Goal: Task Accomplishment & Management: Use online tool/utility

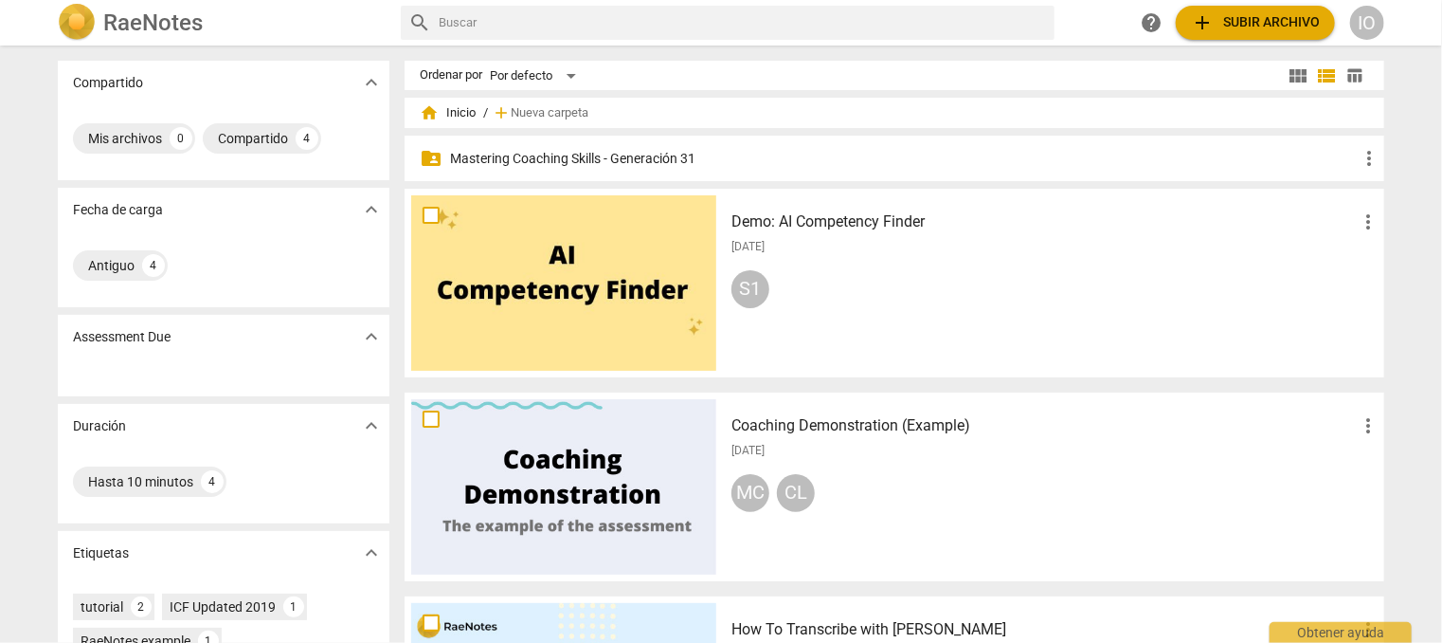
click at [572, 156] on p "Mastering Coaching Skills - Generación 31" at bounding box center [904, 159] width 908 height 20
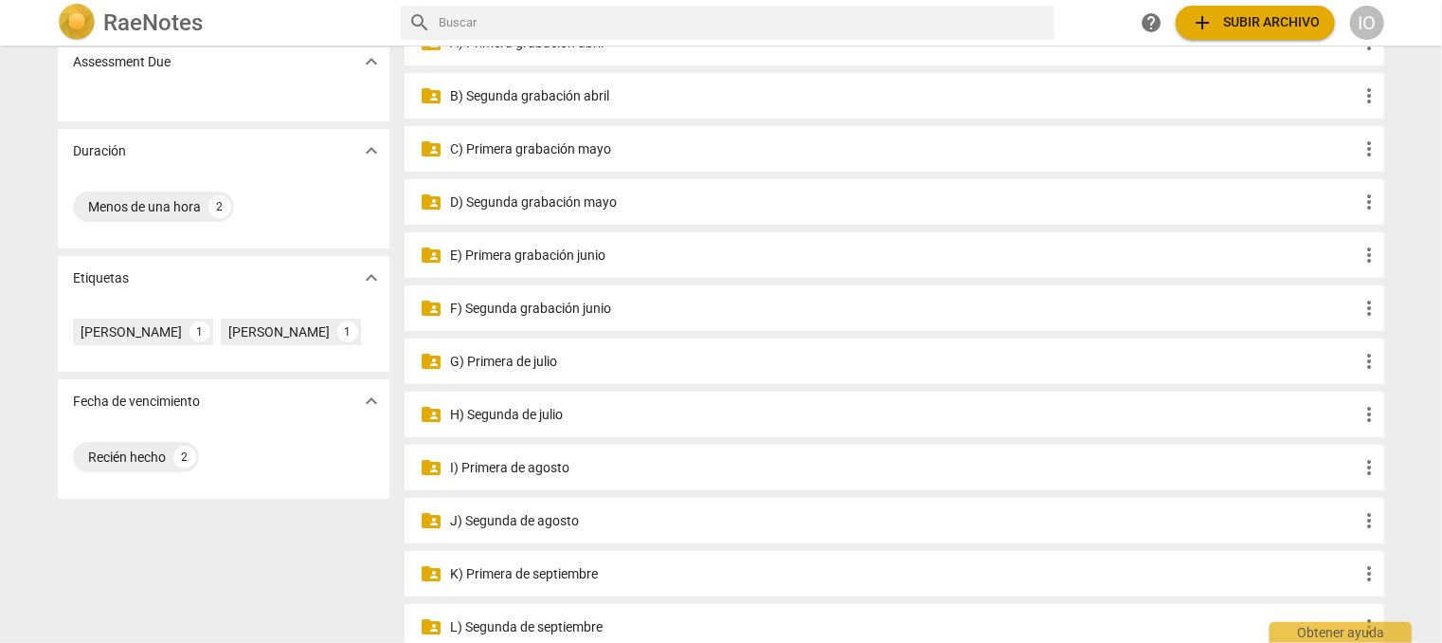
scroll to position [284, 0]
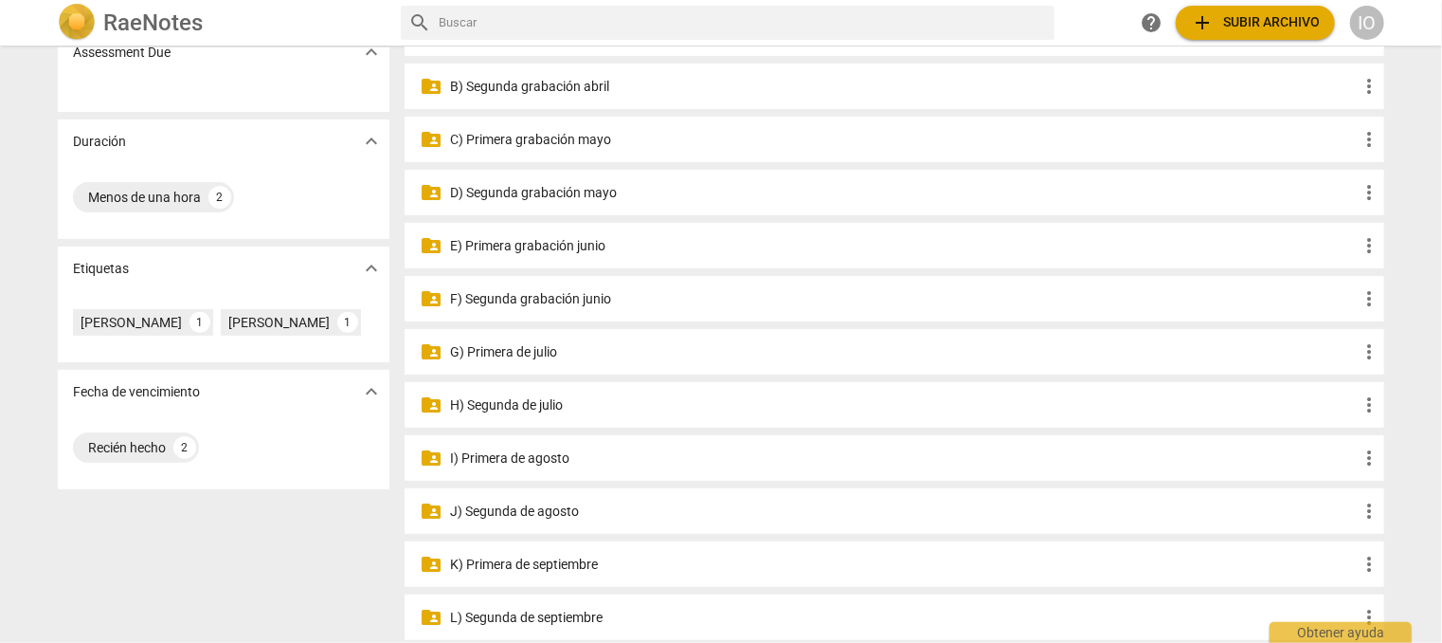
click at [529, 350] on p "G) Primera de julio" at bounding box center [904, 352] width 908 height 20
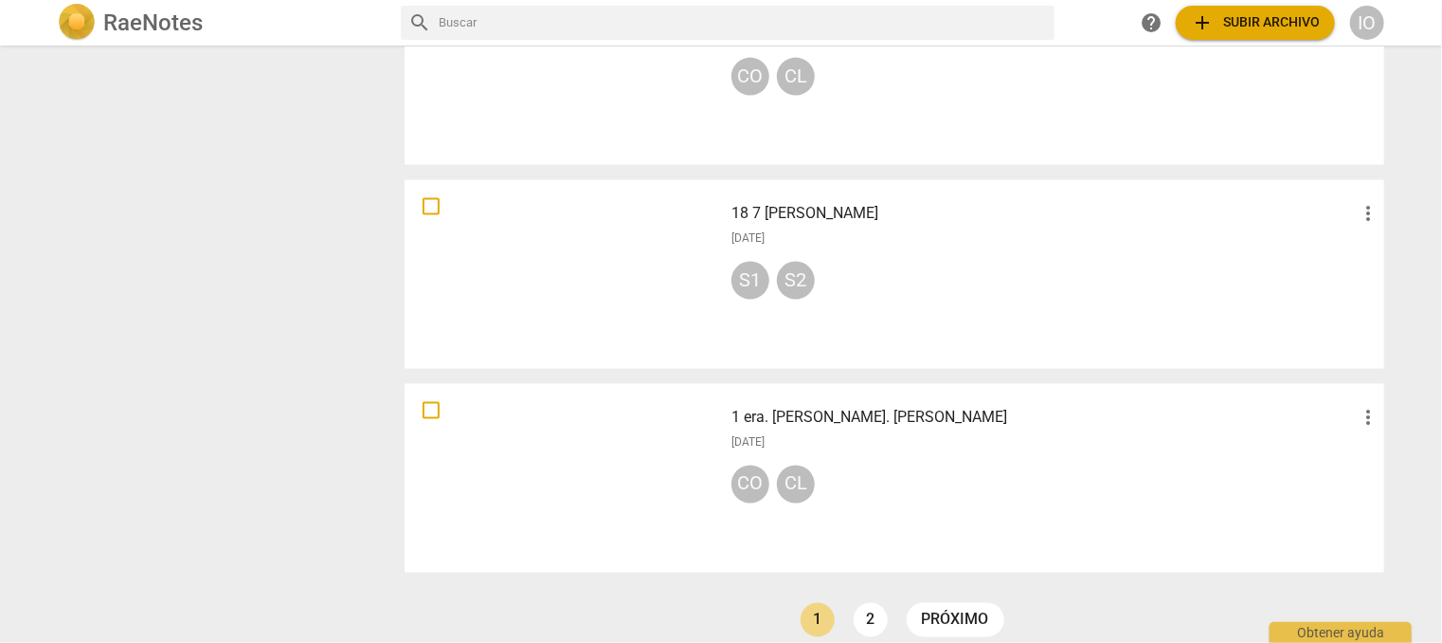
scroll to position [1400, 0]
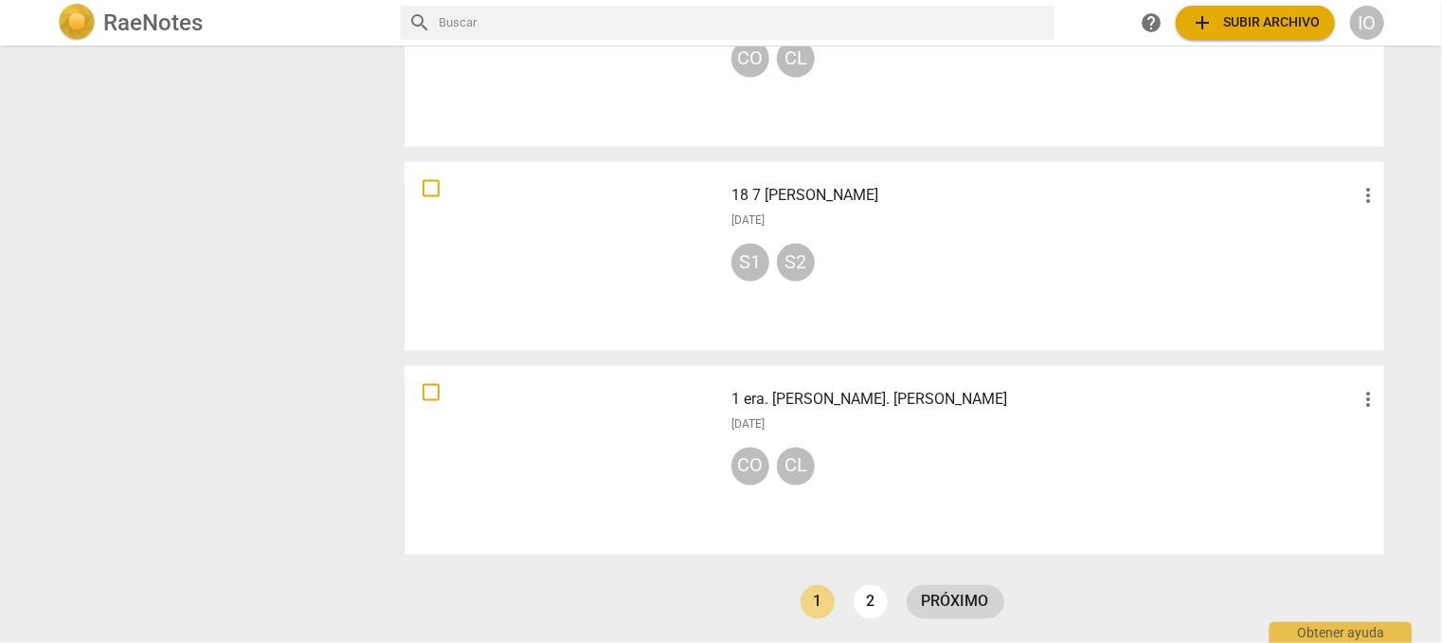
click at [945, 599] on link "próximo" at bounding box center [956, 602] width 98 height 34
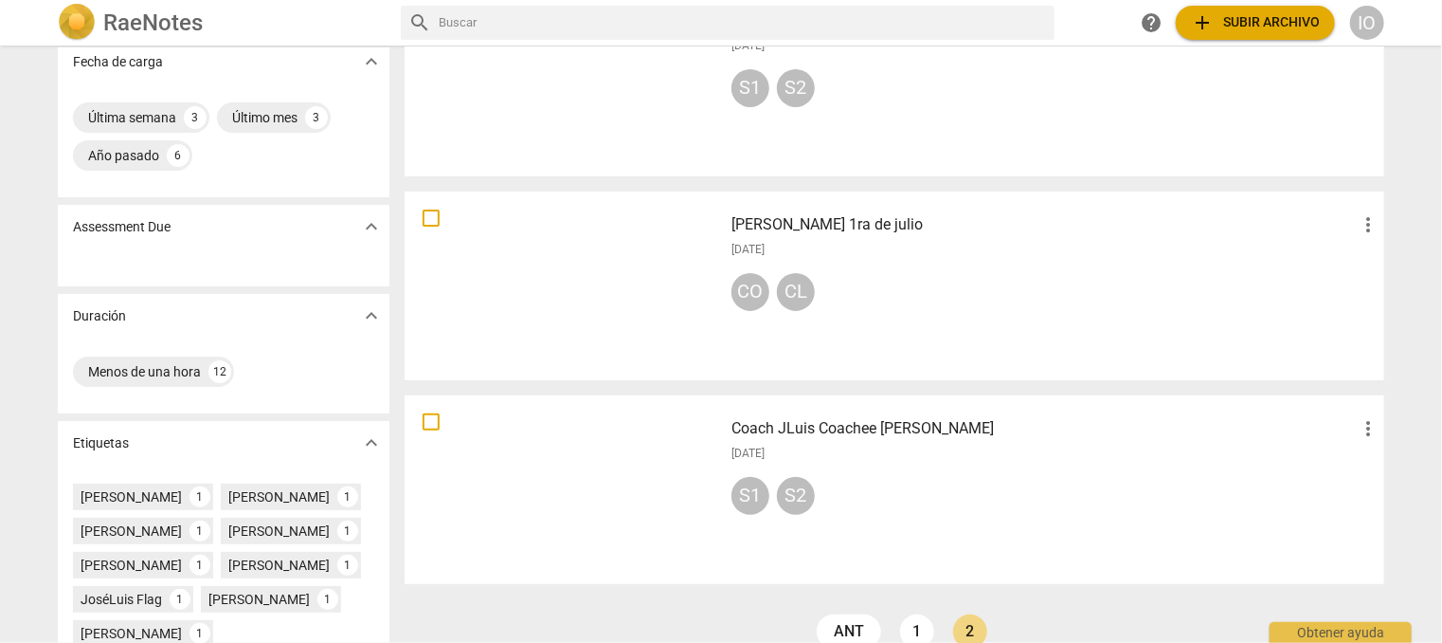
scroll to position [448, 0]
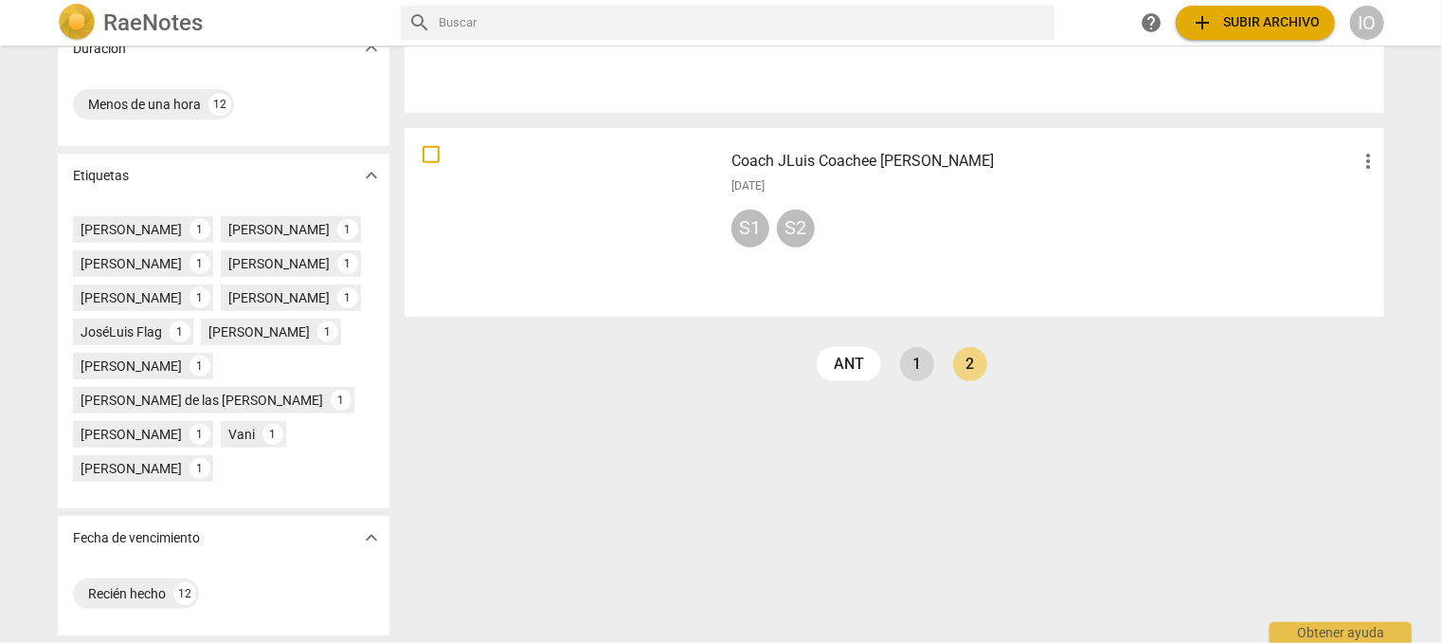
click at [910, 347] on link "1" at bounding box center [917, 364] width 34 height 34
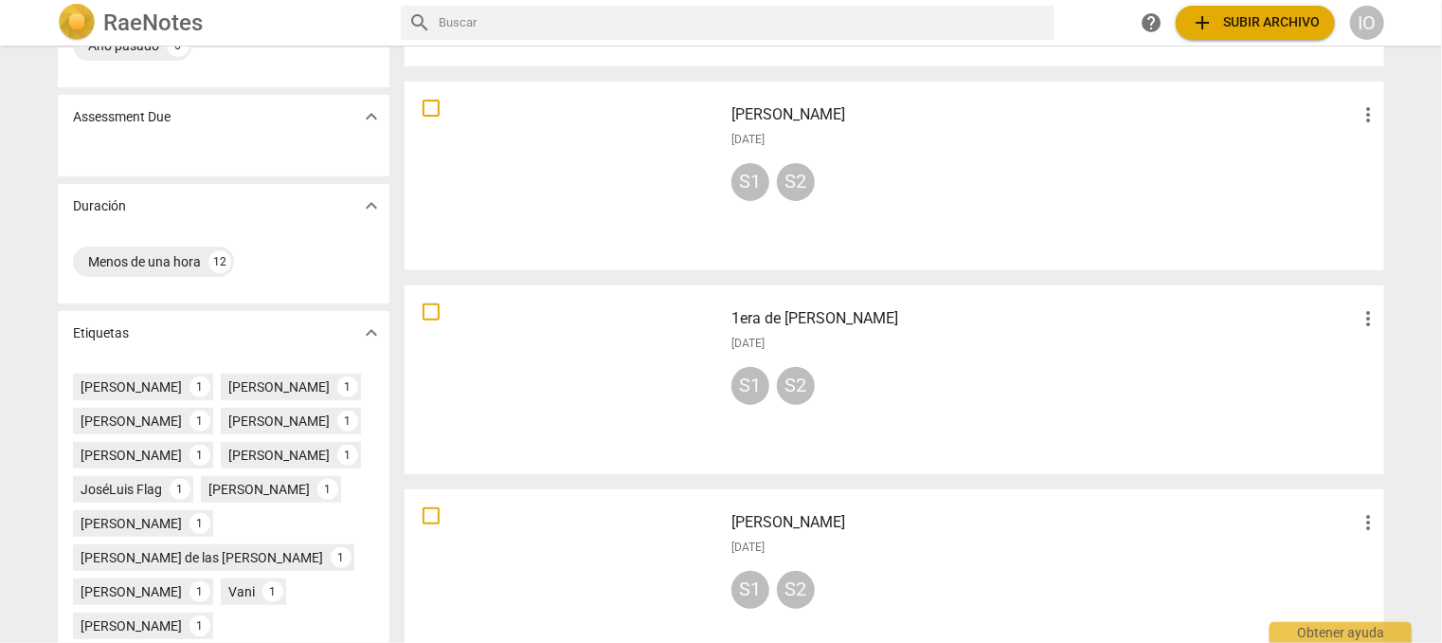
scroll to position [284, 0]
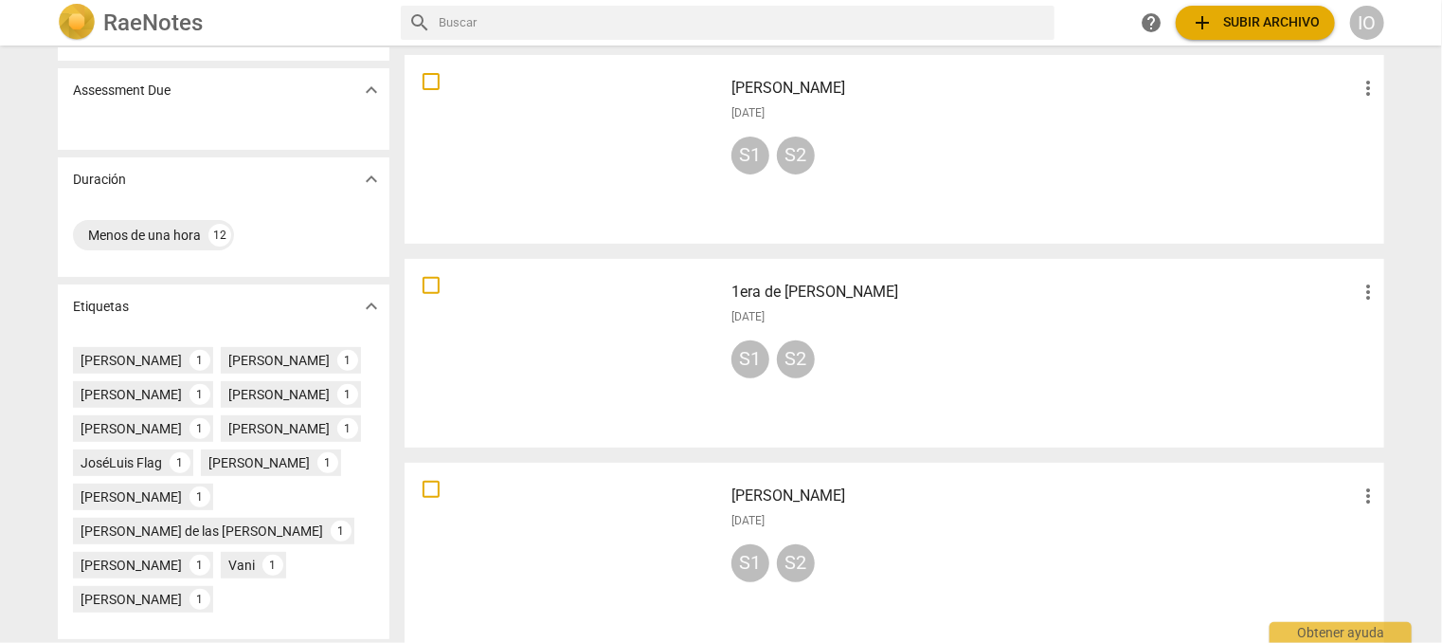
click at [583, 343] on div at bounding box center [563, 352] width 305 height 175
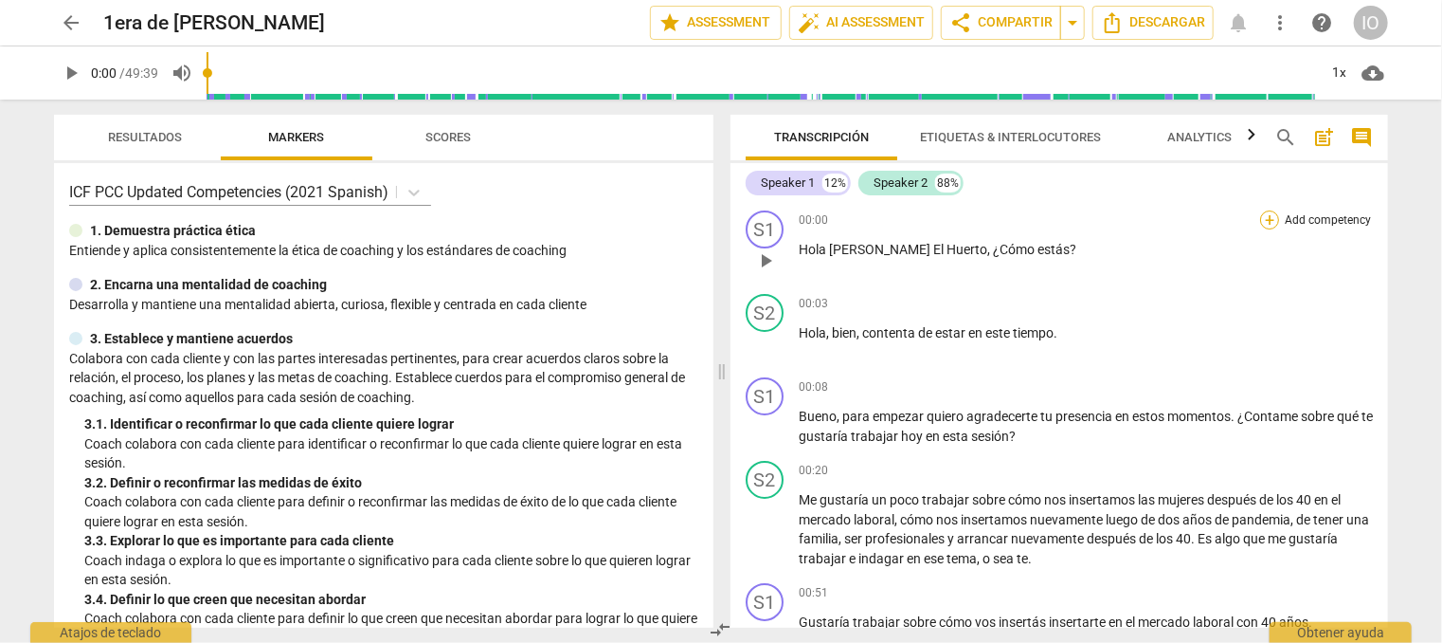
click at [1264, 221] on div "+" at bounding box center [1270, 219] width 19 height 19
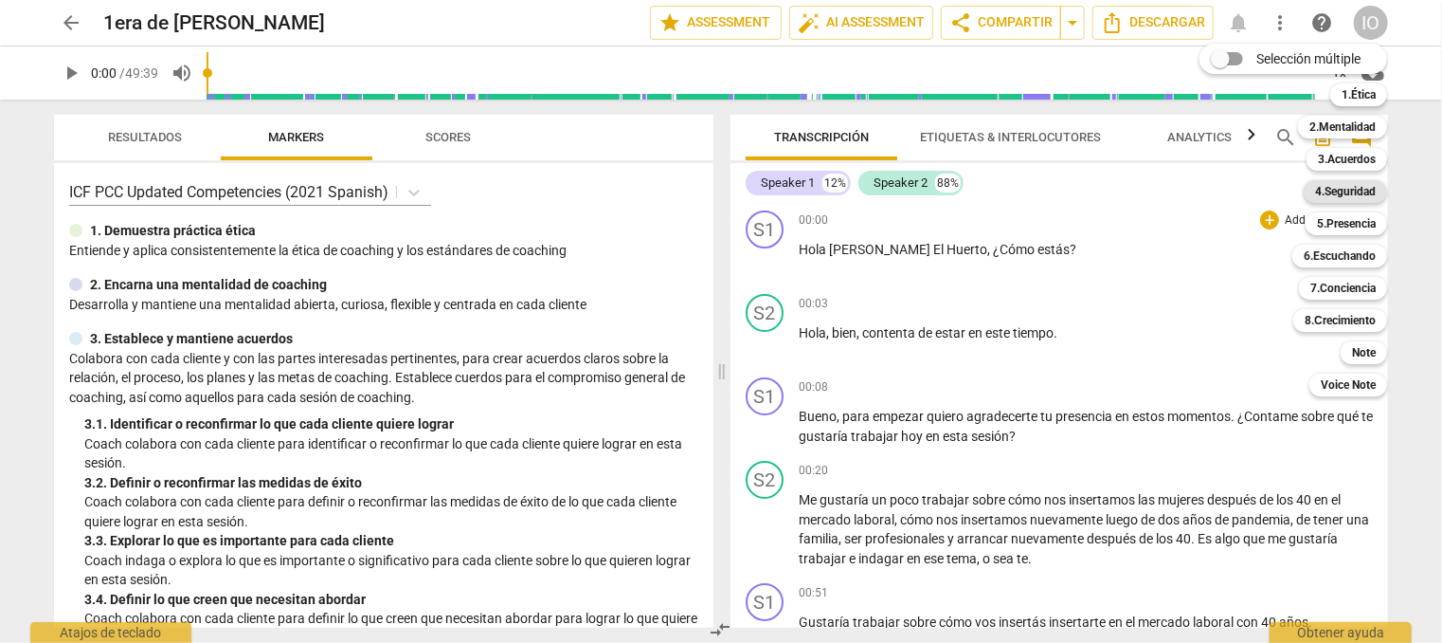
click at [1317, 192] on b "4.Seguridad" at bounding box center [1345, 191] width 61 height 23
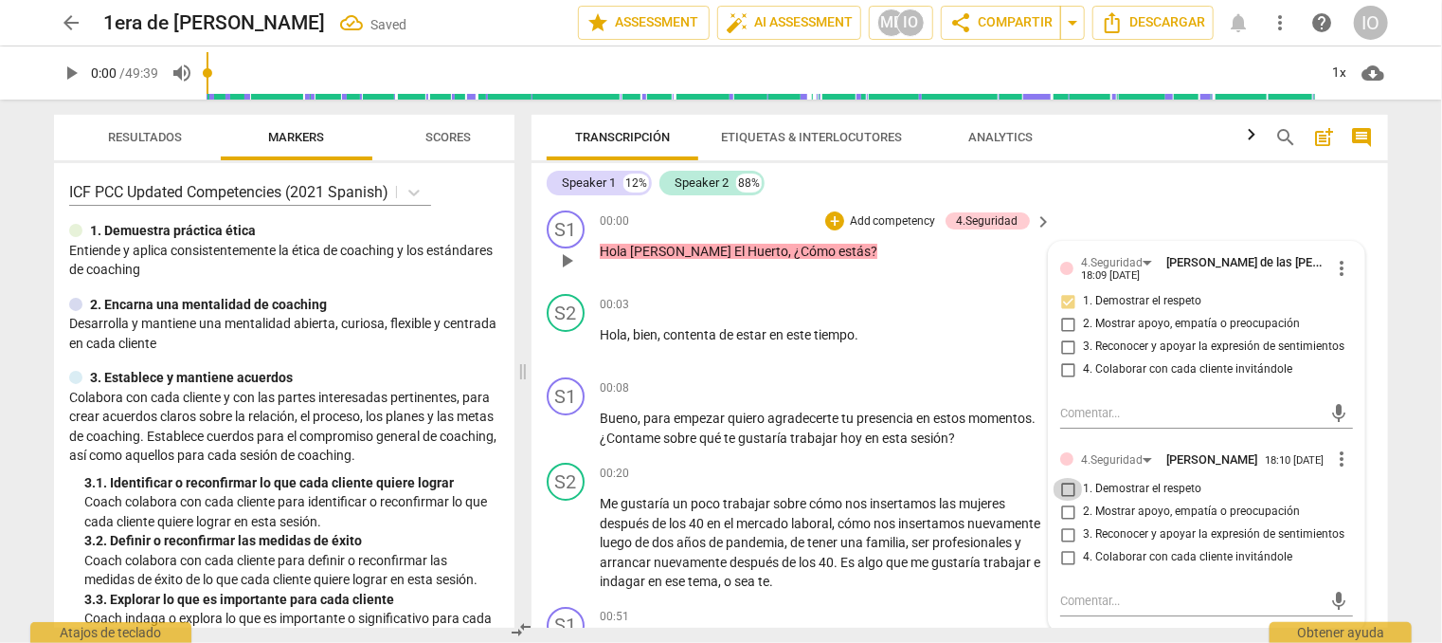
click at [1062, 485] on input "1. Demostrar el respeto" at bounding box center [1068, 489] width 30 height 23
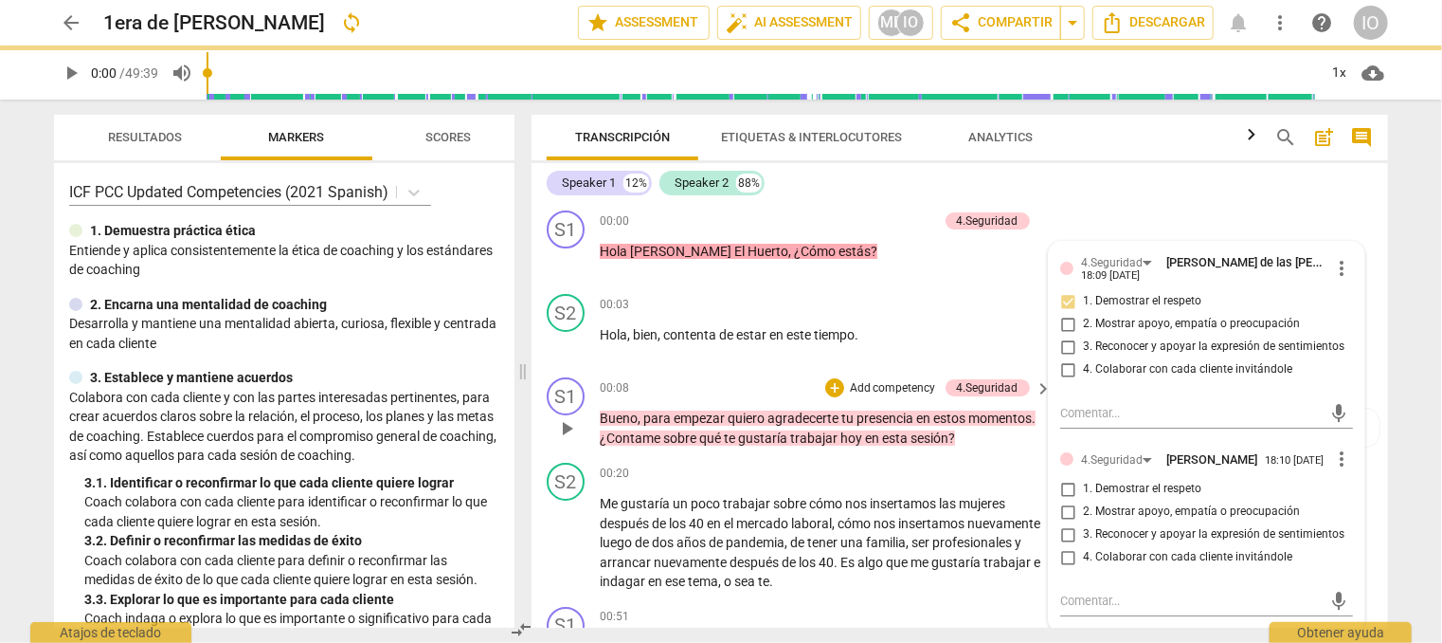
scroll to position [95, 0]
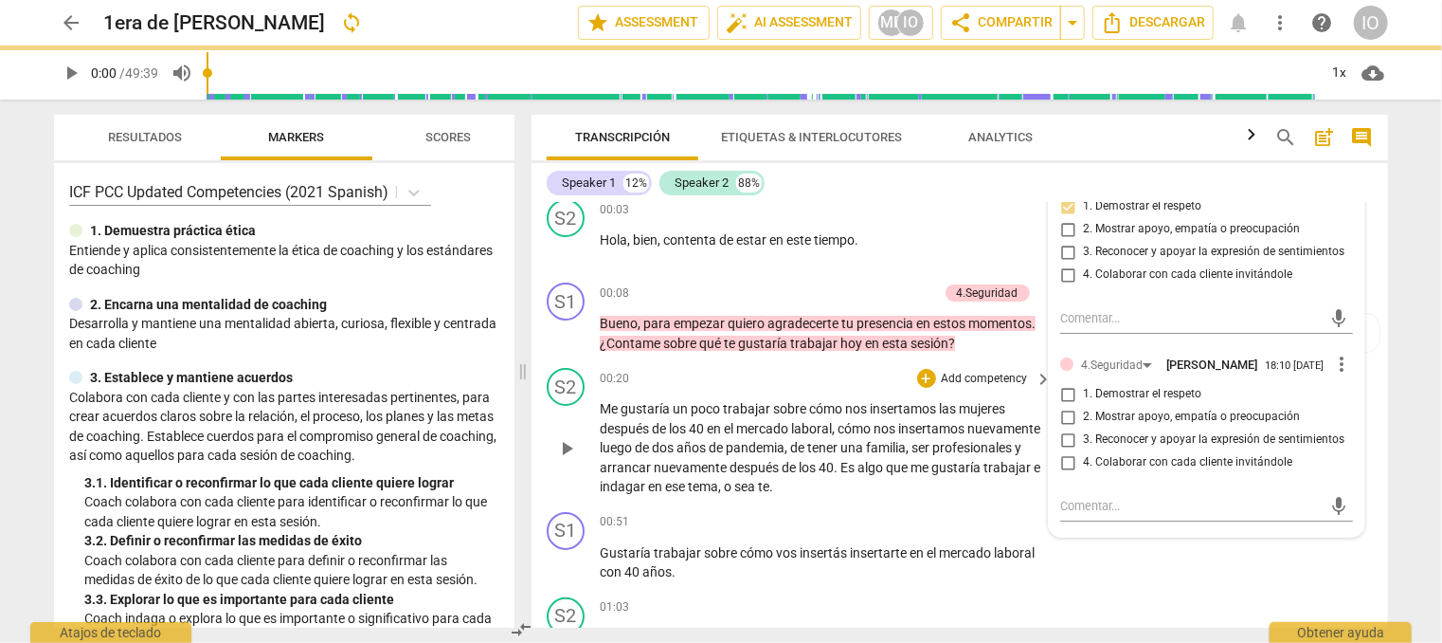
checkbox input "true"
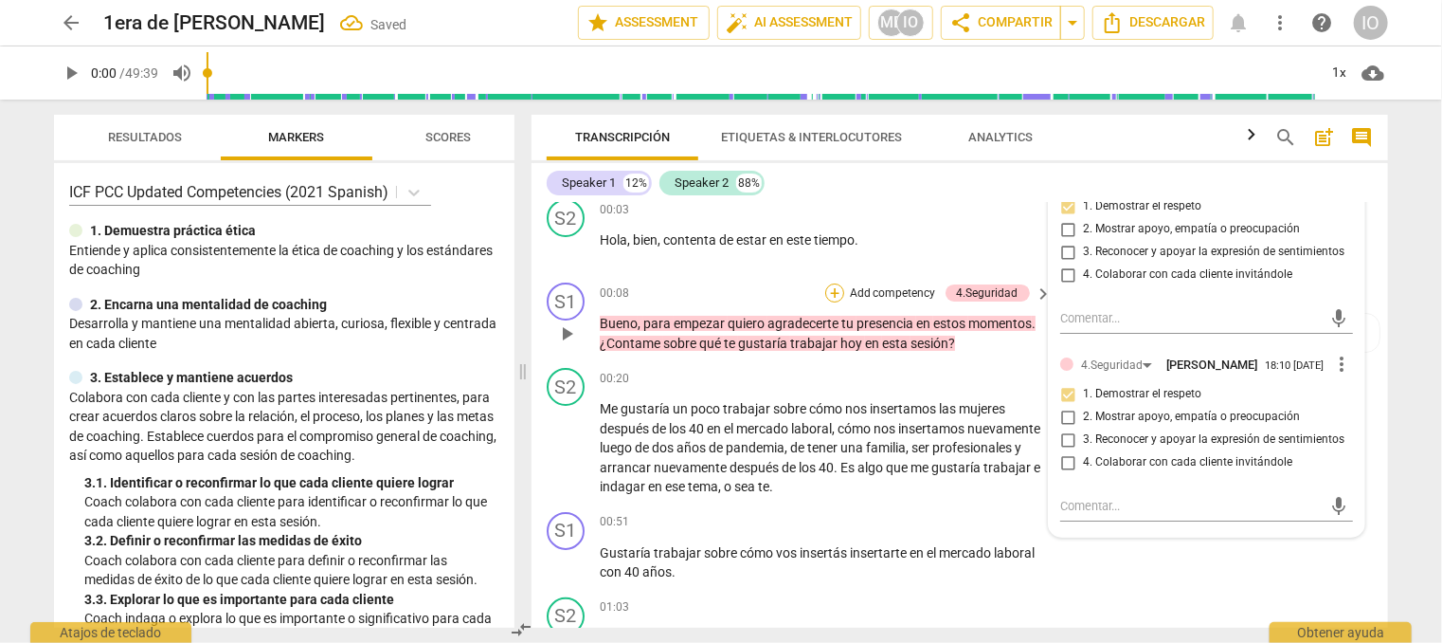
click at [834, 290] on div "+" at bounding box center [834, 292] width 19 height 19
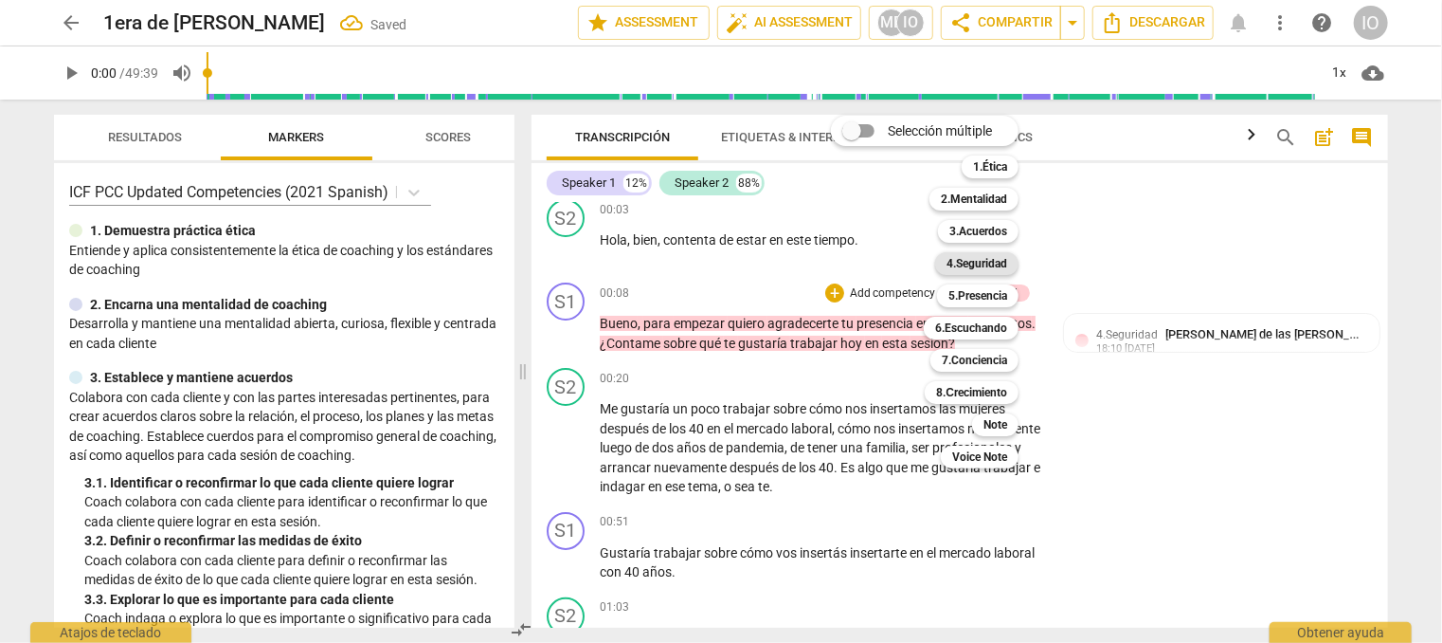
click at [981, 258] on b "4.Seguridad" at bounding box center [977, 263] width 61 height 23
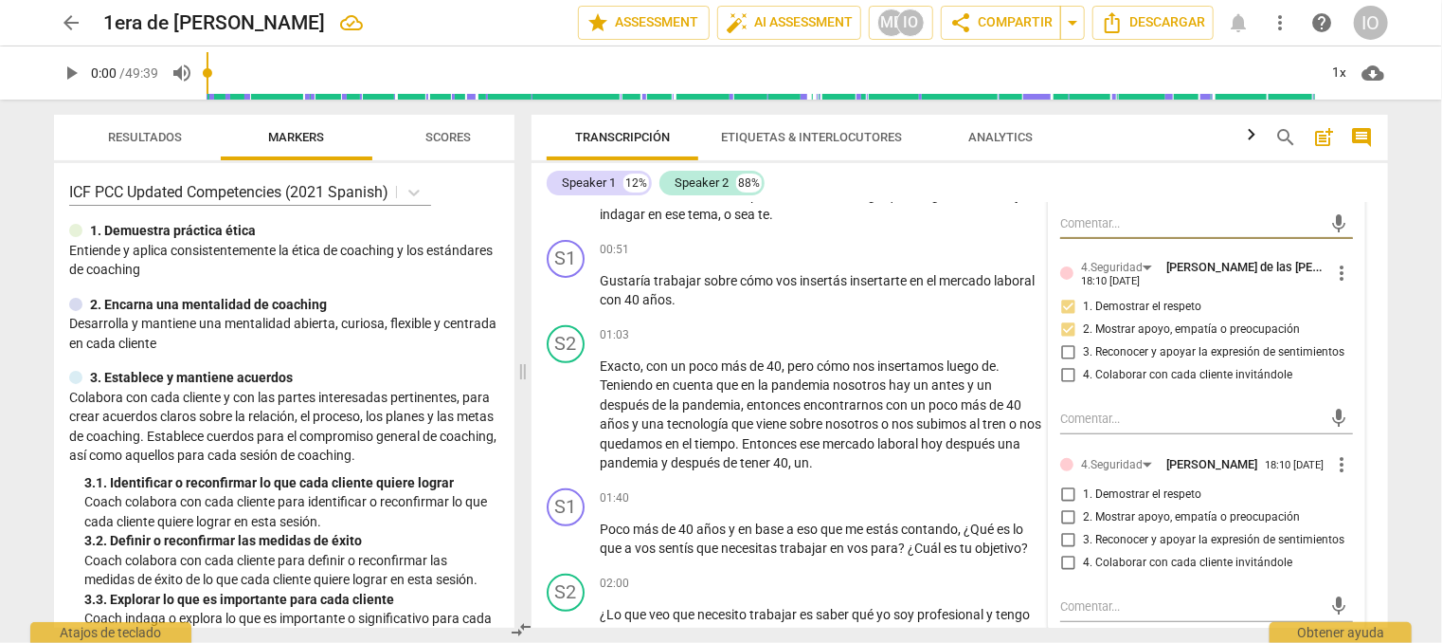
scroll to position [379, 0]
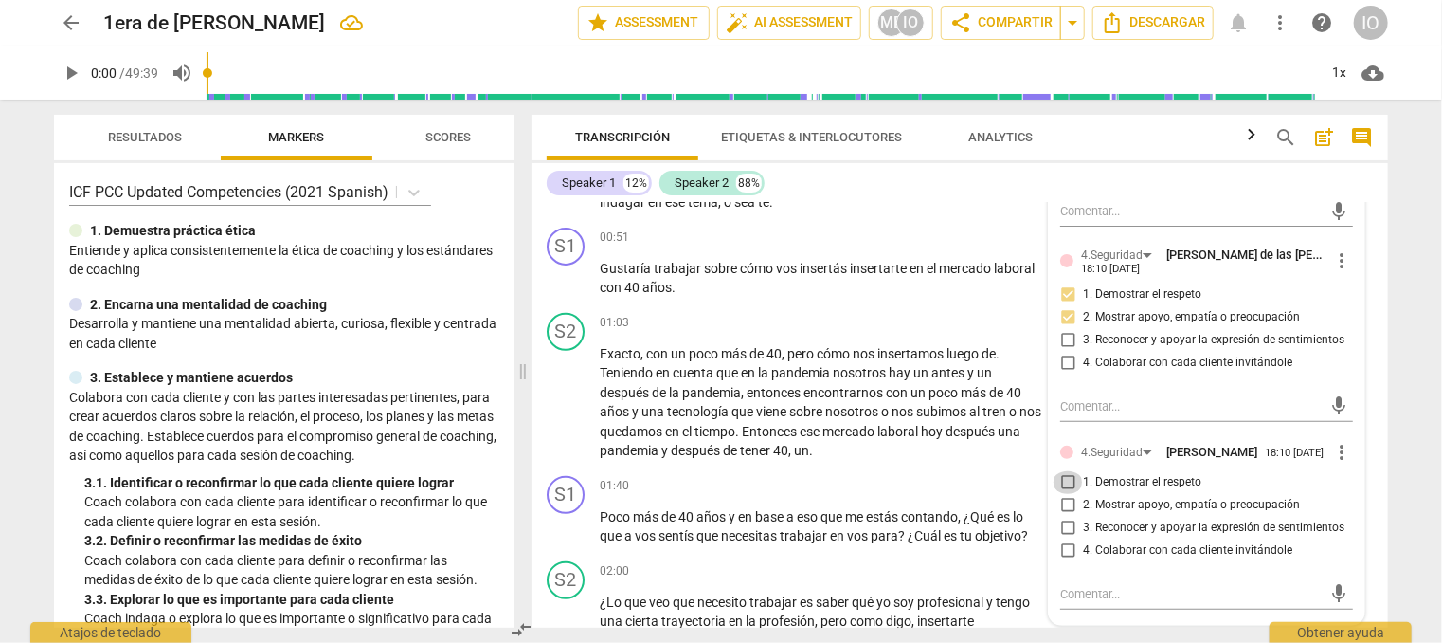
click at [1061, 478] on input "1. Demostrar el respeto" at bounding box center [1068, 482] width 30 height 23
checkbox input "true"
click at [1065, 502] on input "2. Mostrar apoyo, empatía o preocupación" at bounding box center [1068, 505] width 30 height 23
checkbox input "true"
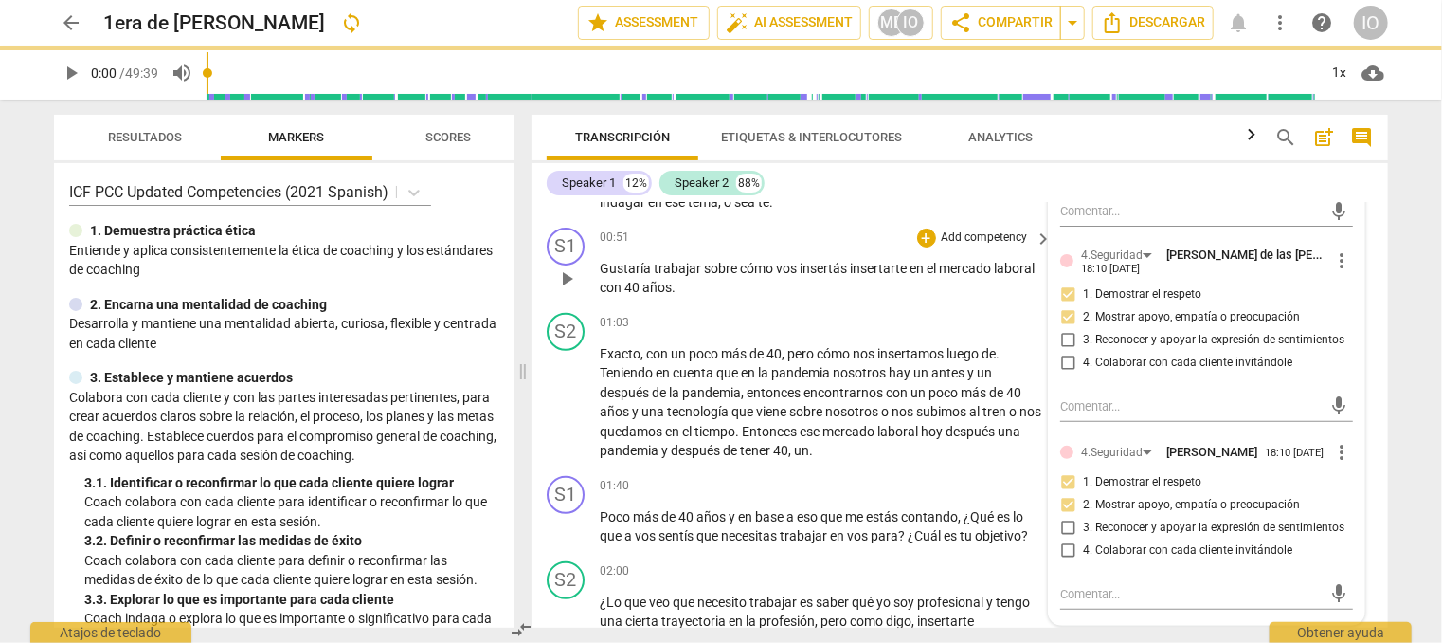
scroll to position [284, 0]
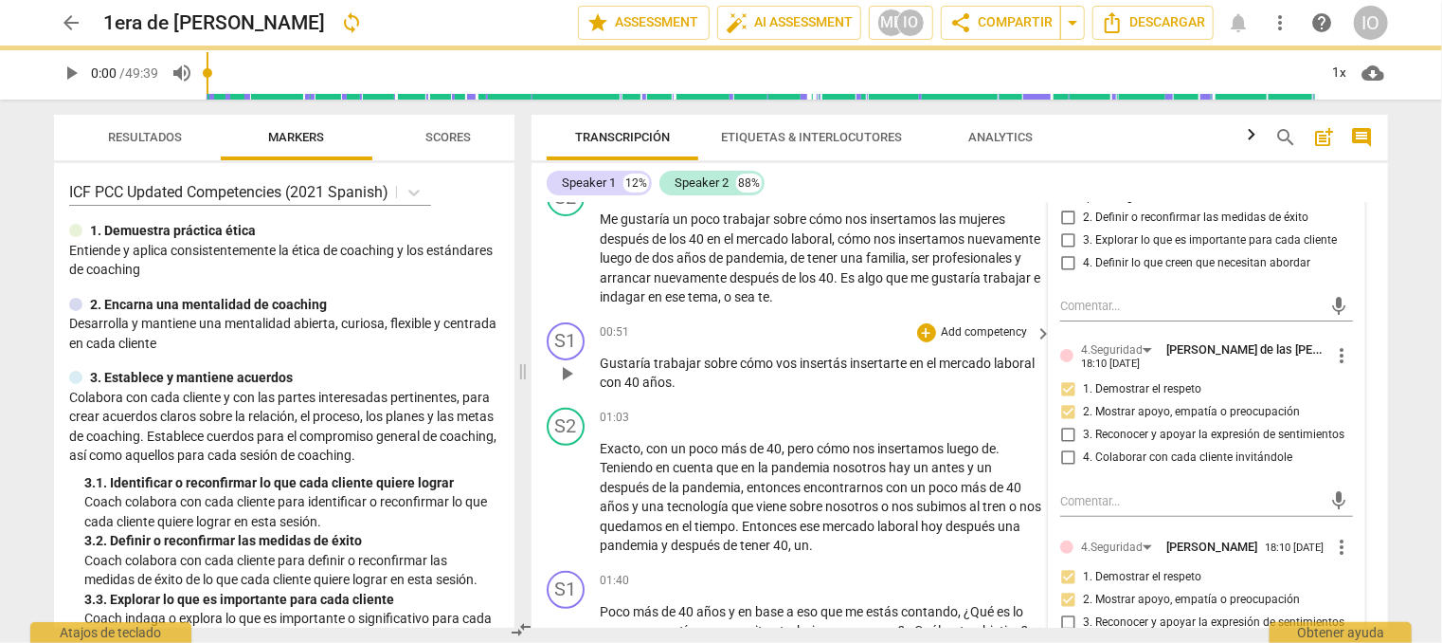
checkbox input "false"
checkbox input "true"
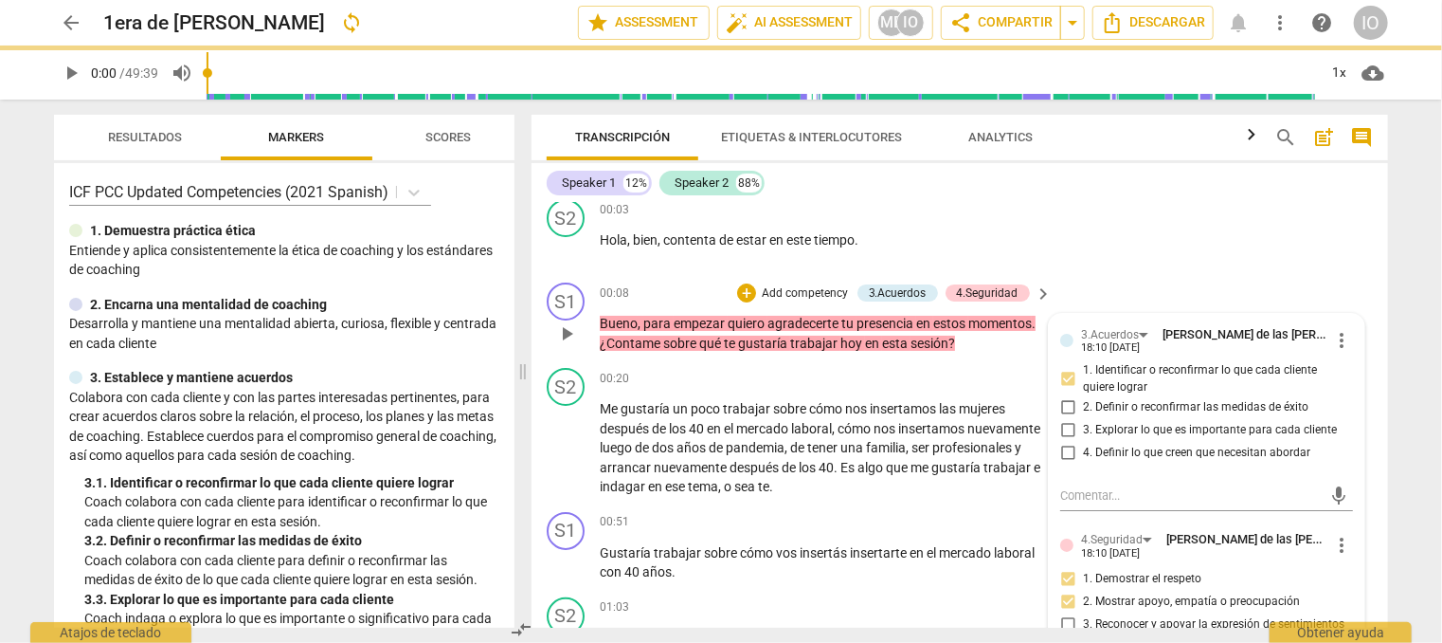
checkbox input "true"
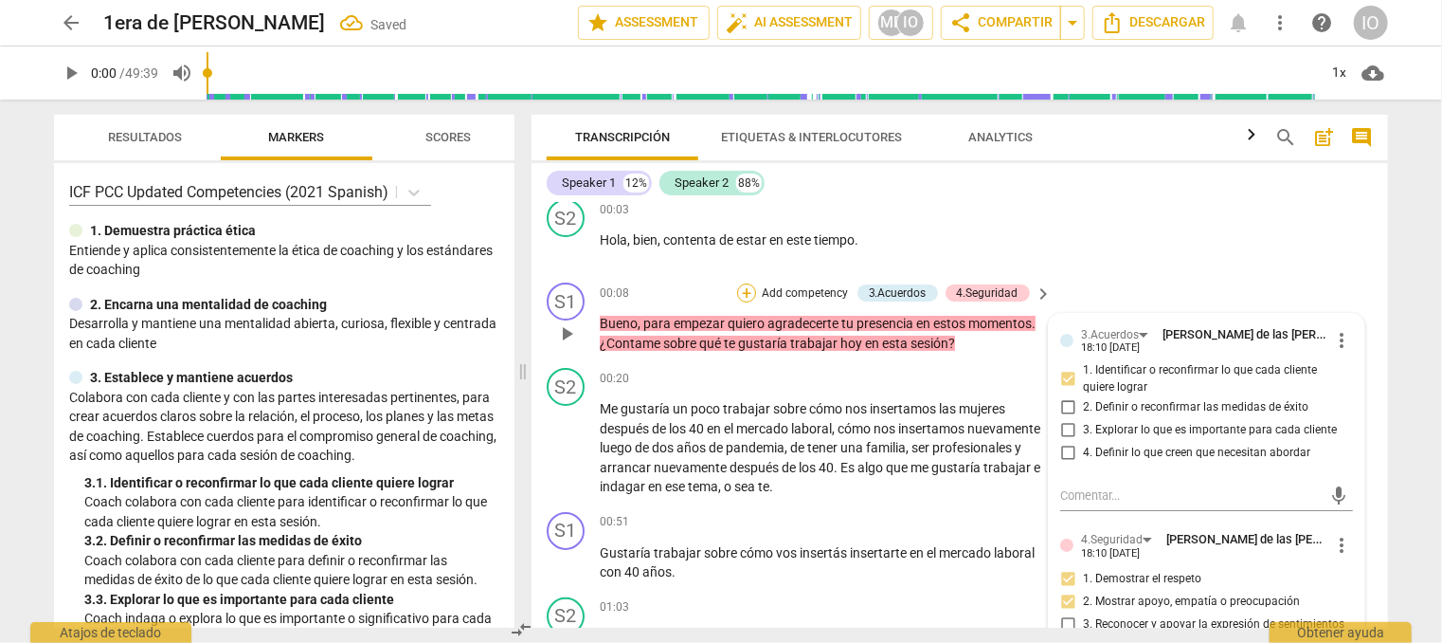
click at [743, 289] on div "+" at bounding box center [746, 292] width 19 height 19
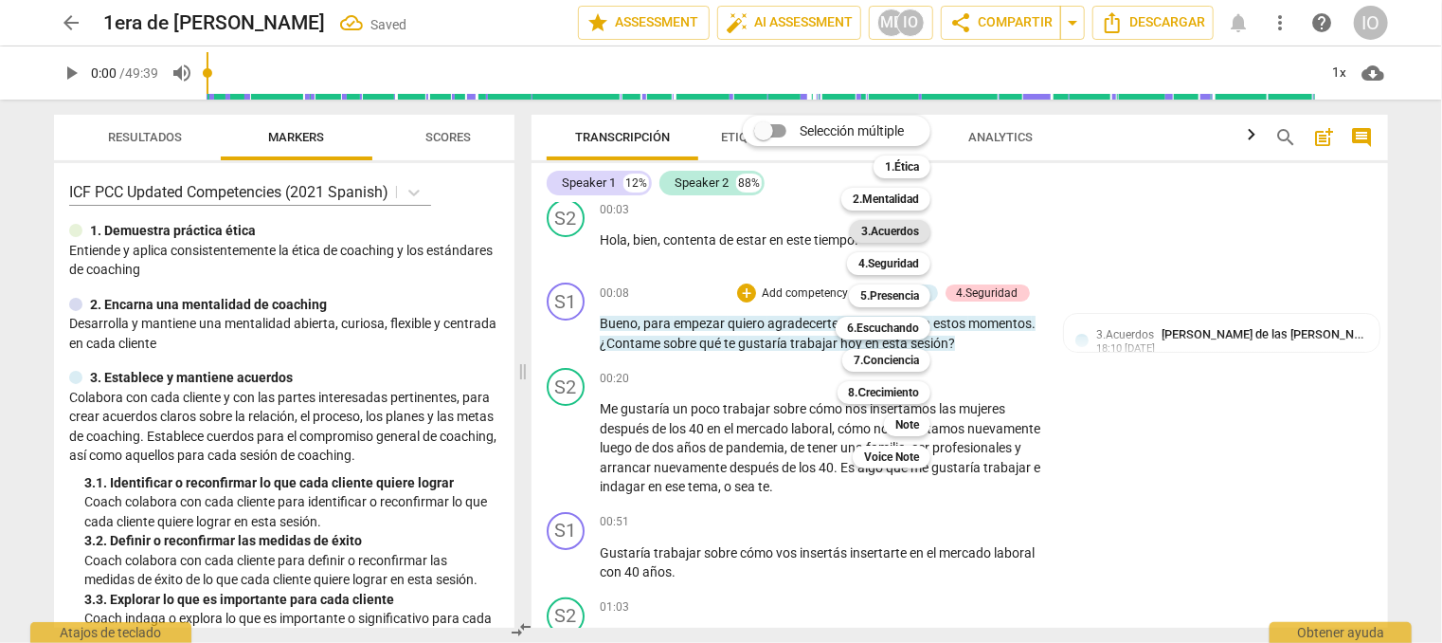
click at [902, 231] on b "3.Acuerdos" at bounding box center [891, 231] width 58 height 23
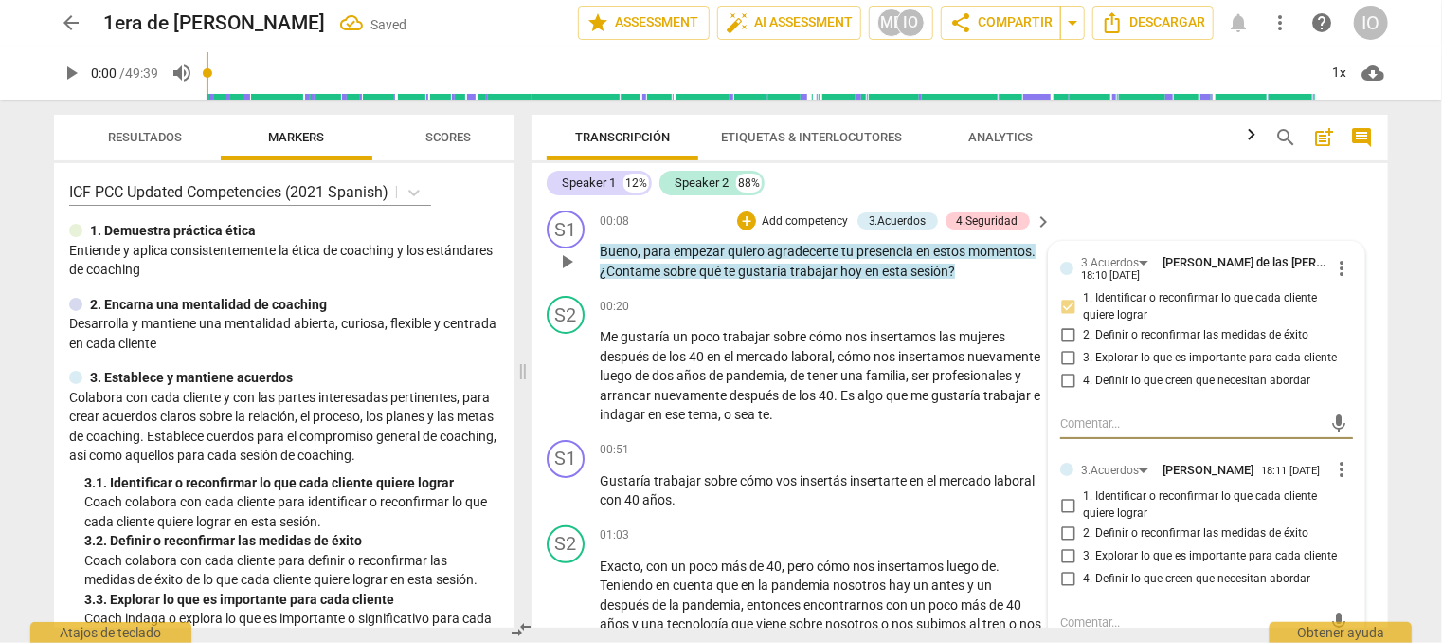
scroll to position [284, 0]
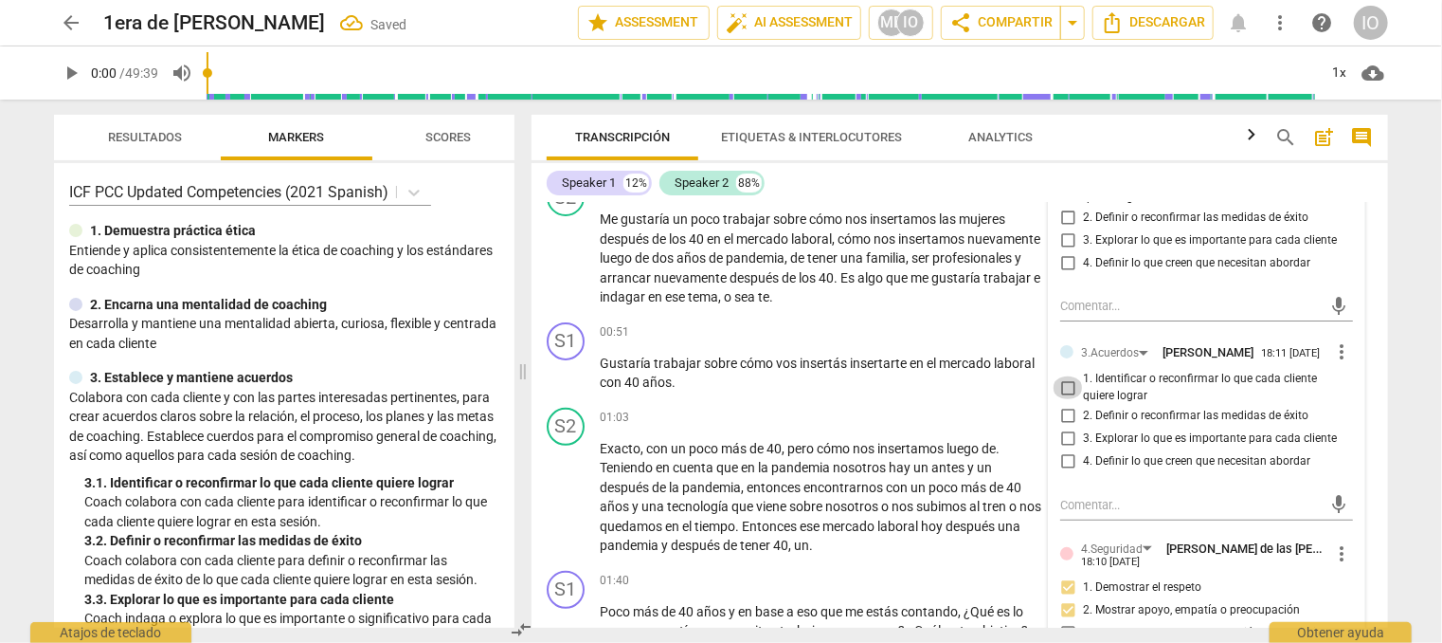
click at [1065, 384] on input "1. Identificar o reconfirmar lo que cada cliente quiere lograr" at bounding box center [1068, 387] width 30 height 23
checkbox input "true"
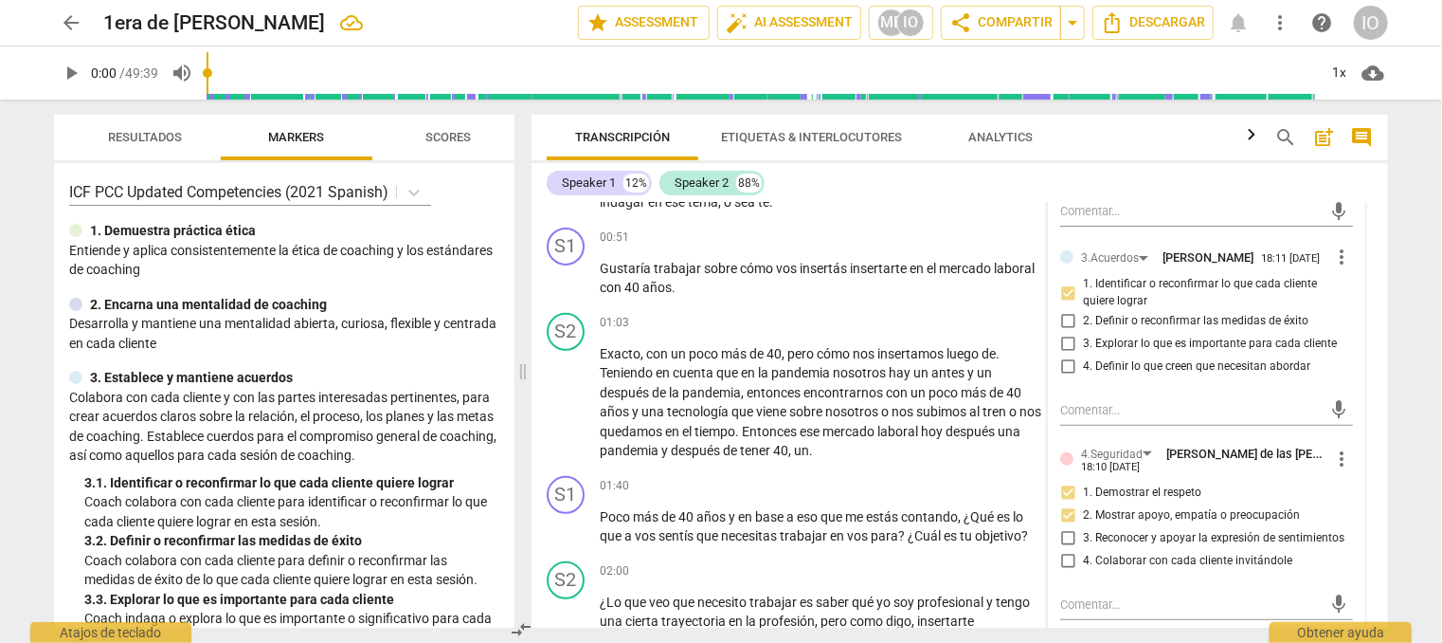
scroll to position [379, 0]
click at [925, 236] on div "+" at bounding box center [926, 237] width 19 height 19
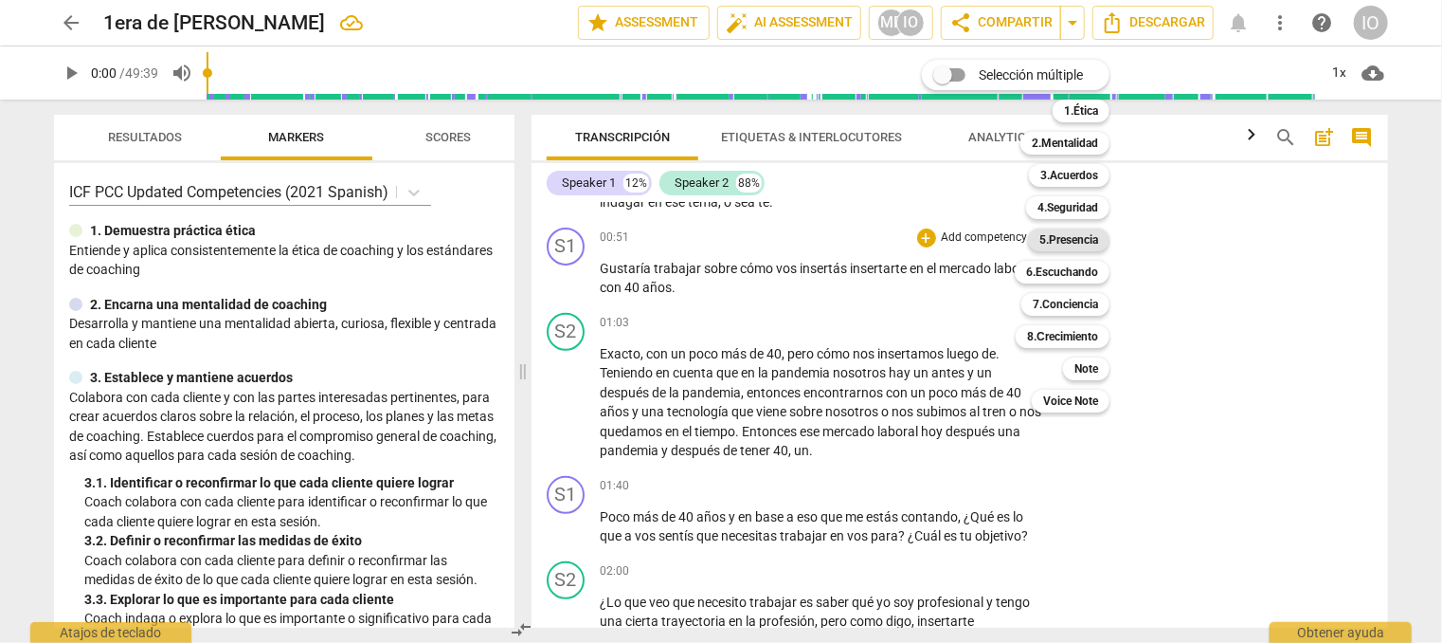
click at [1078, 244] on b "5.Presencia" at bounding box center [1069, 239] width 59 height 23
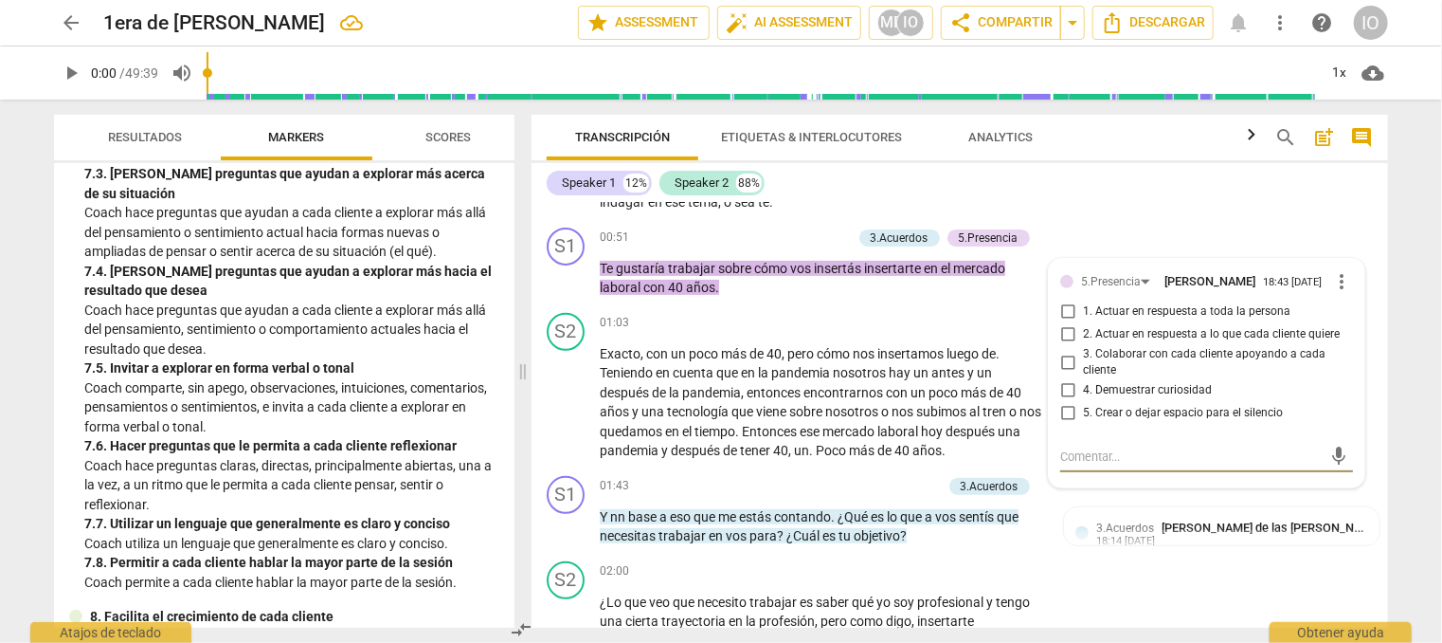
scroll to position [1990, 0]
